Goal: Navigation & Orientation: Find specific page/section

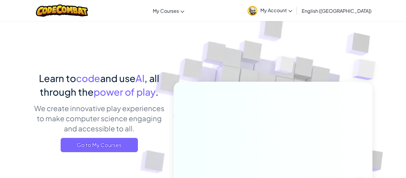
click at [292, 10] on span "My Account" at bounding box center [276, 10] width 32 height 6
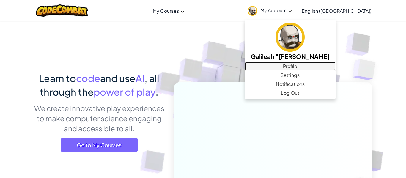
click at [321, 67] on link "Profile" at bounding box center [290, 66] width 91 height 9
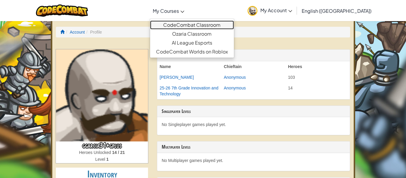
click at [199, 24] on link "CodeCombat Classroom" at bounding box center [192, 24] width 84 height 9
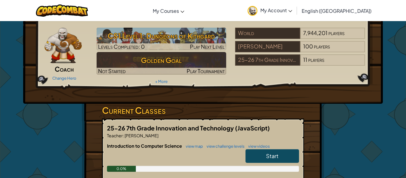
scroll to position [17, 0]
